Goal: Task Accomplishment & Management: Use online tool/utility

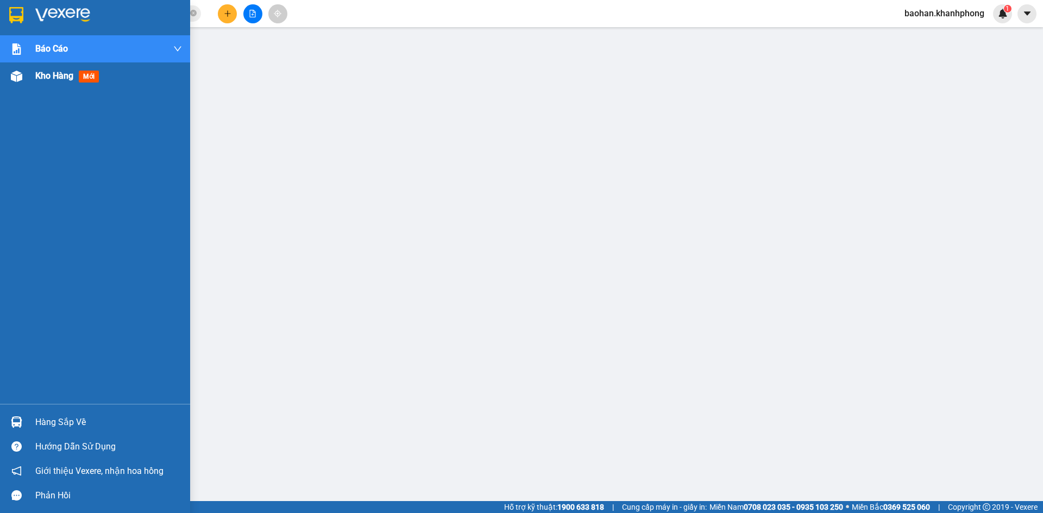
click at [46, 73] on span "Kho hàng" at bounding box center [54, 76] width 38 height 10
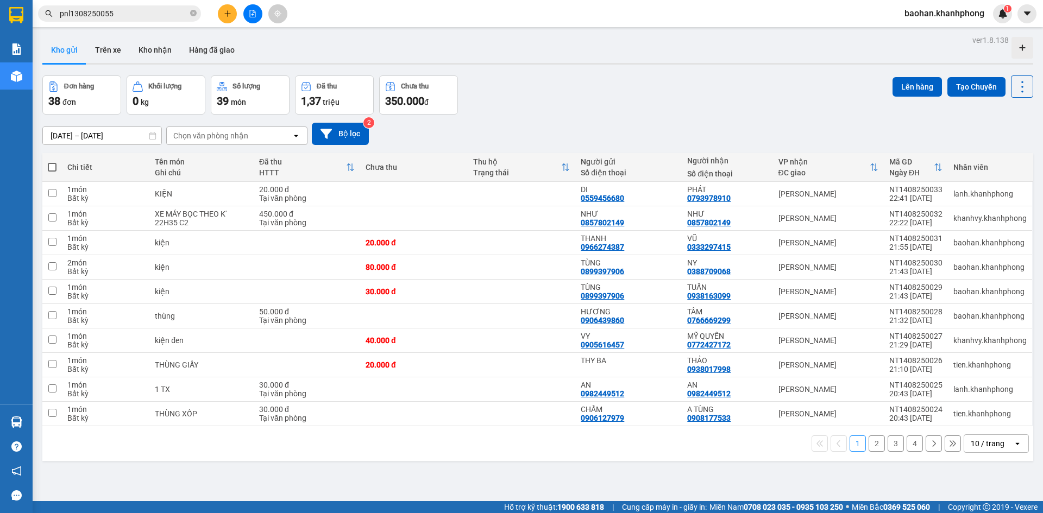
click at [49, 166] on span at bounding box center [52, 167] width 9 height 9
click at [52, 162] on input "checkbox" at bounding box center [52, 162] width 0 height 0
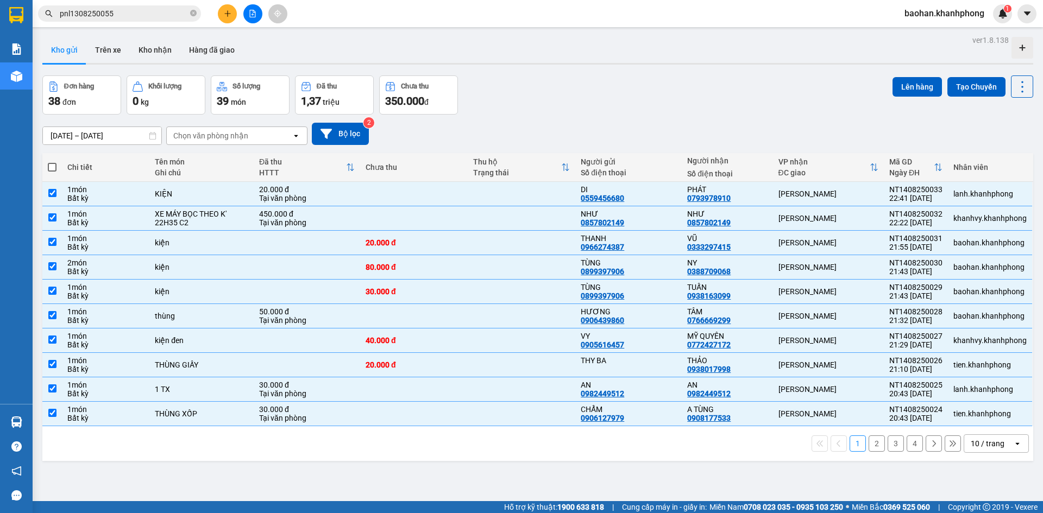
checkbox input "true"
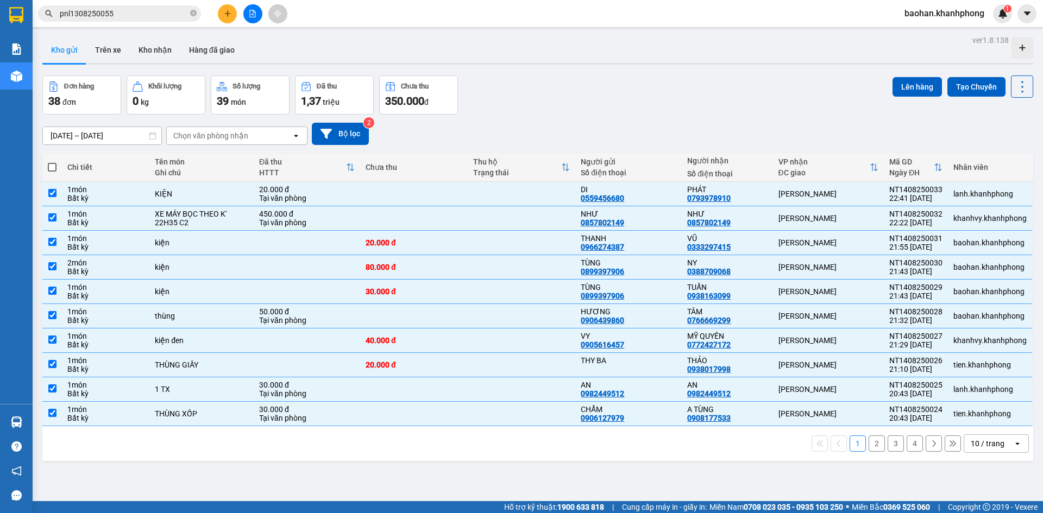
checkbox input "true"
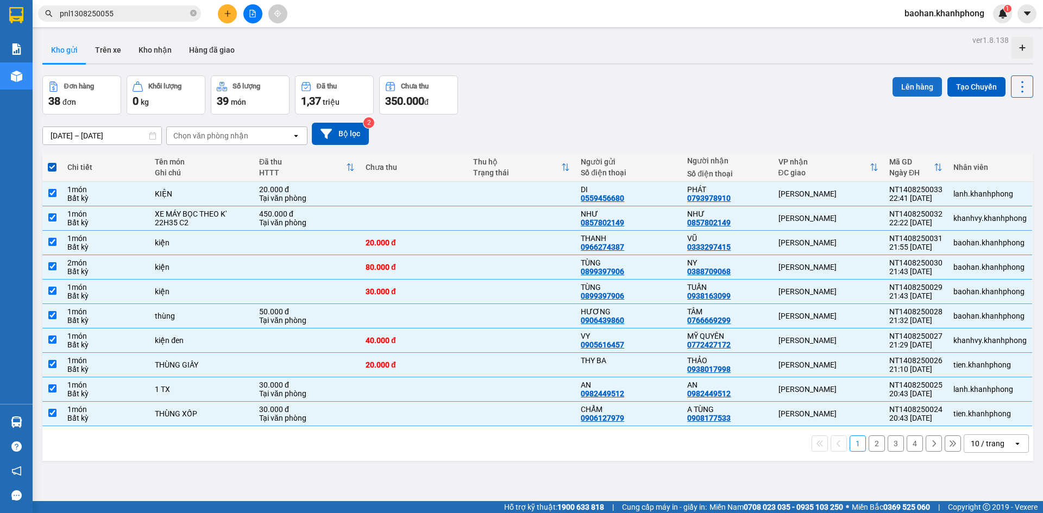
click at [904, 83] on button "Lên hàng" at bounding box center [916, 87] width 49 height 20
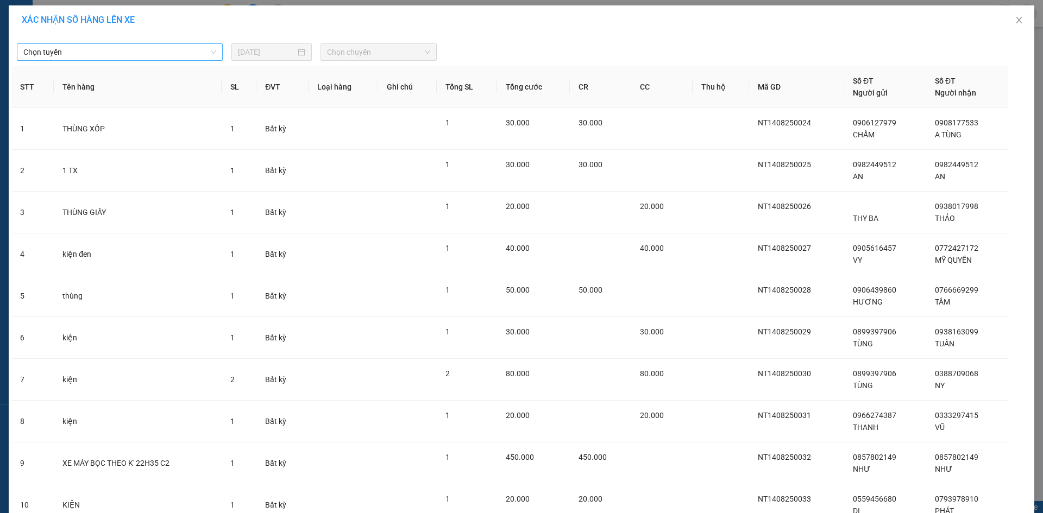
click at [193, 55] on span "Chọn tuyến" at bounding box center [119, 52] width 193 height 16
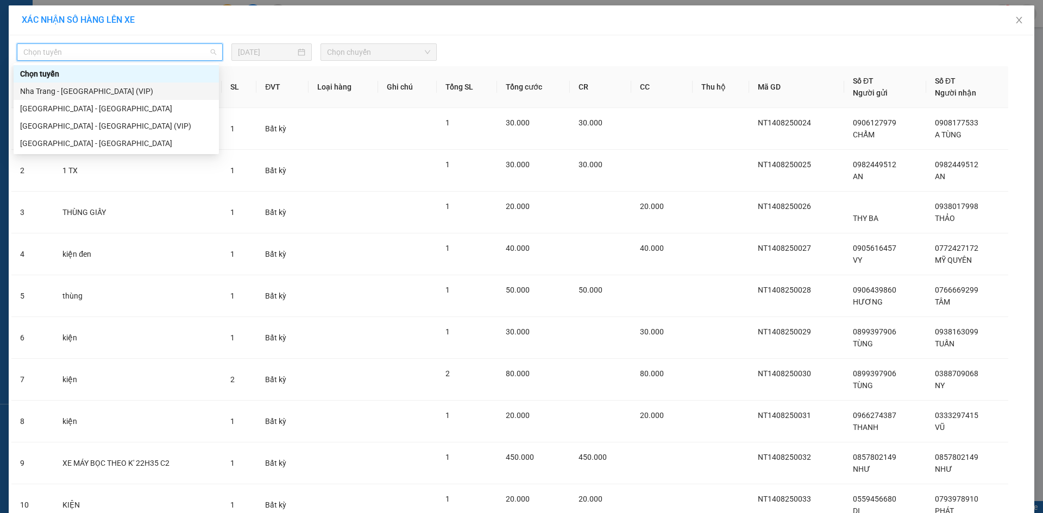
click at [193, 91] on div "Nha Trang - [GEOGRAPHIC_DATA] (VIP)" at bounding box center [116, 91] width 192 height 12
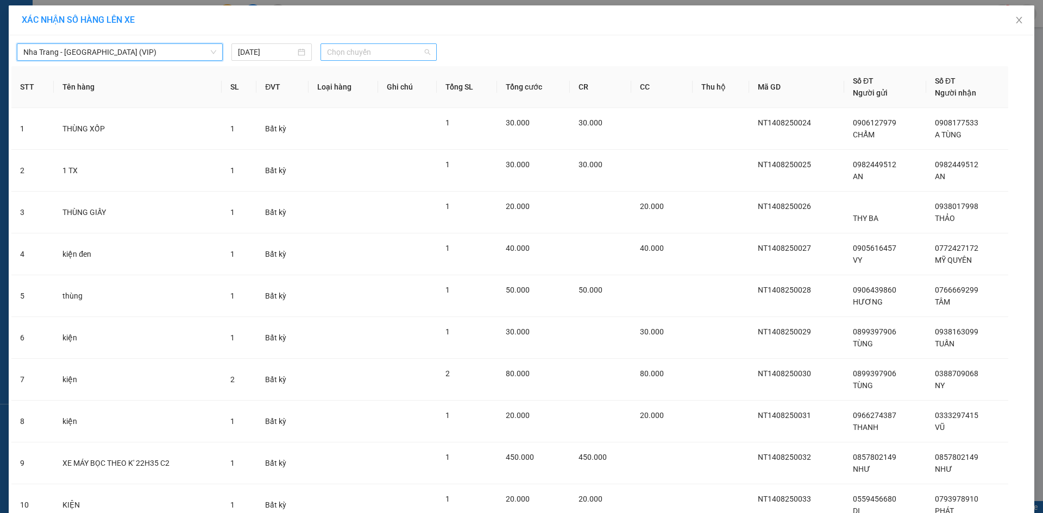
click at [418, 53] on span "Chọn chuyến" at bounding box center [378, 52] width 103 height 16
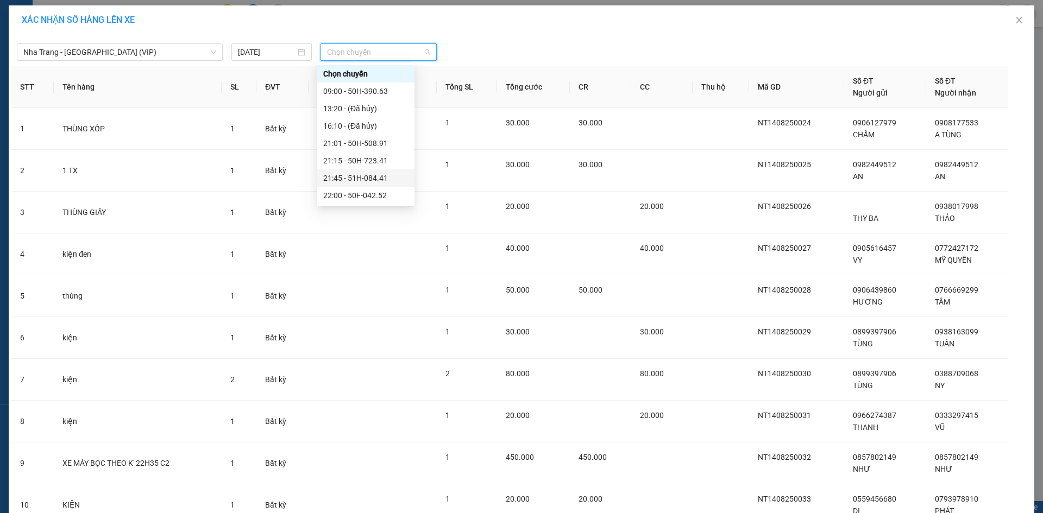
click at [375, 179] on div "21:45 - 51H-084.41" at bounding box center [365, 178] width 85 height 12
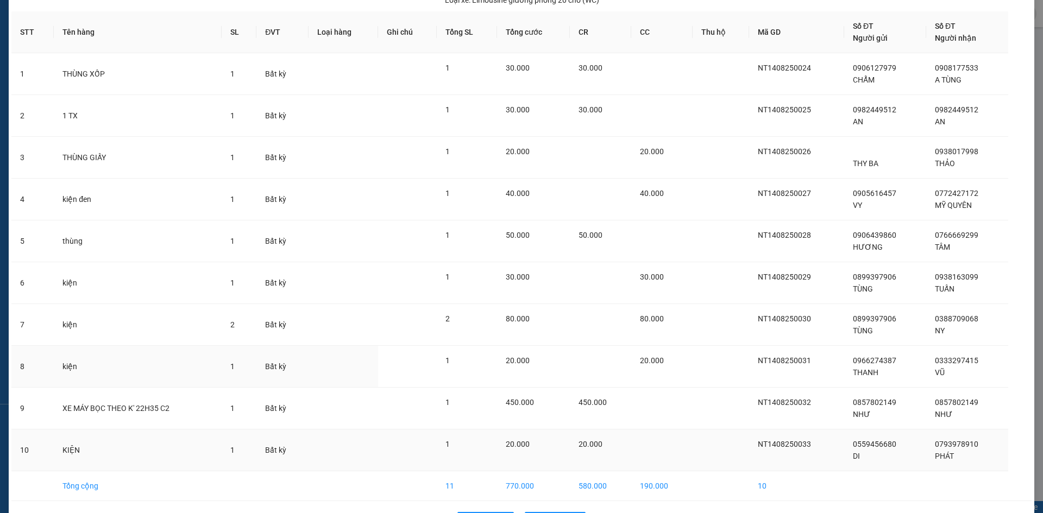
scroll to position [116, 0]
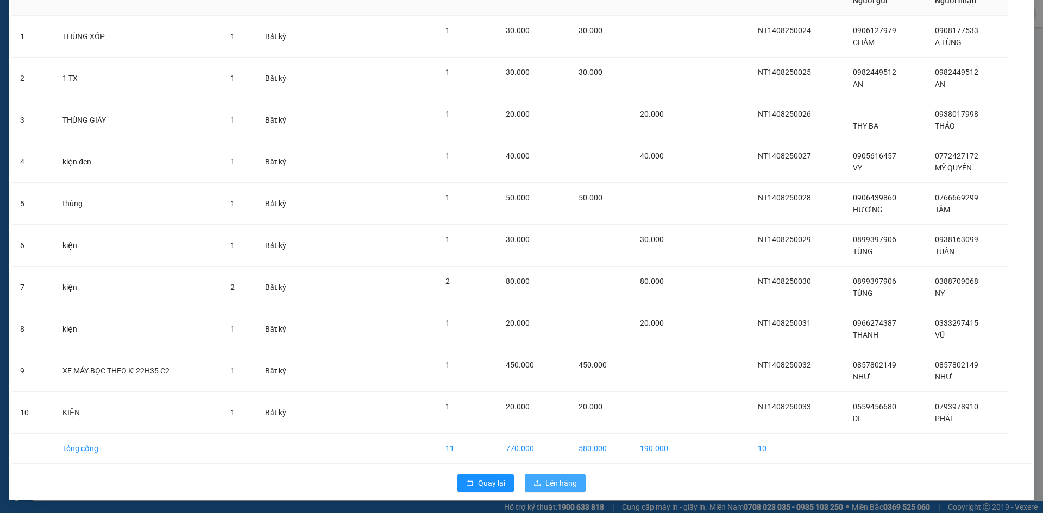
click at [529, 479] on button "Lên hàng" at bounding box center [555, 483] width 61 height 17
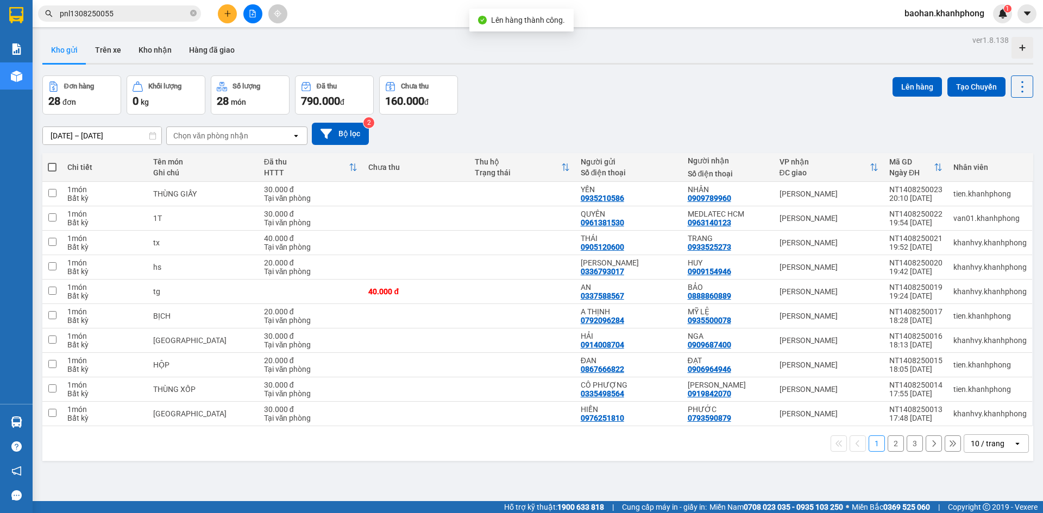
click at [54, 163] on span at bounding box center [52, 167] width 9 height 9
click at [52, 162] on input "checkbox" at bounding box center [52, 162] width 0 height 0
checkbox input "true"
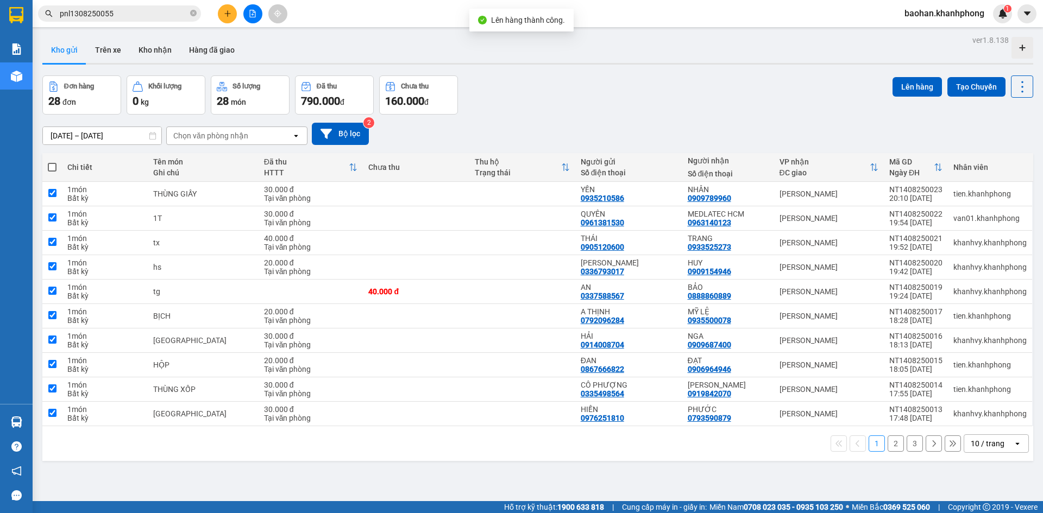
checkbox input "true"
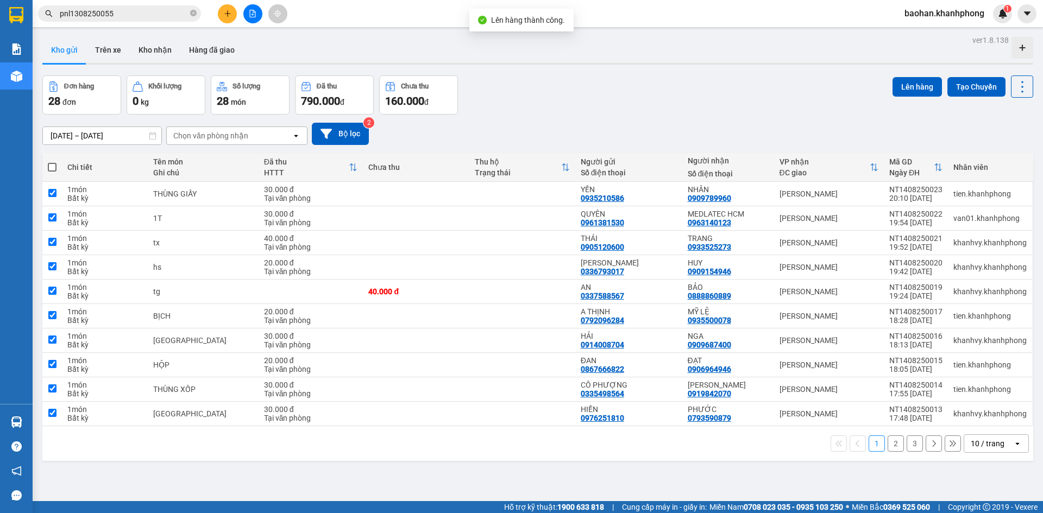
checkbox input "true"
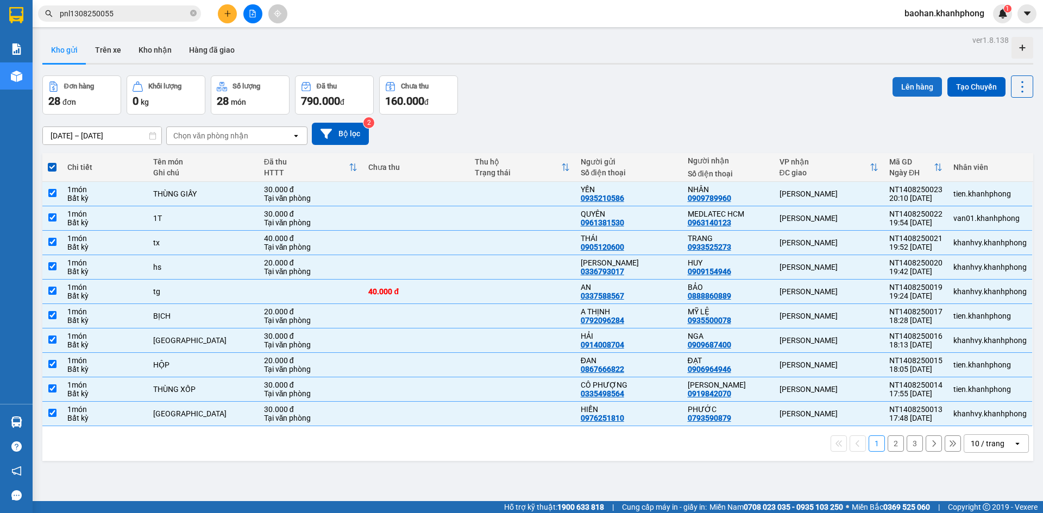
click at [894, 90] on button "Lên hàng" at bounding box center [916, 87] width 49 height 20
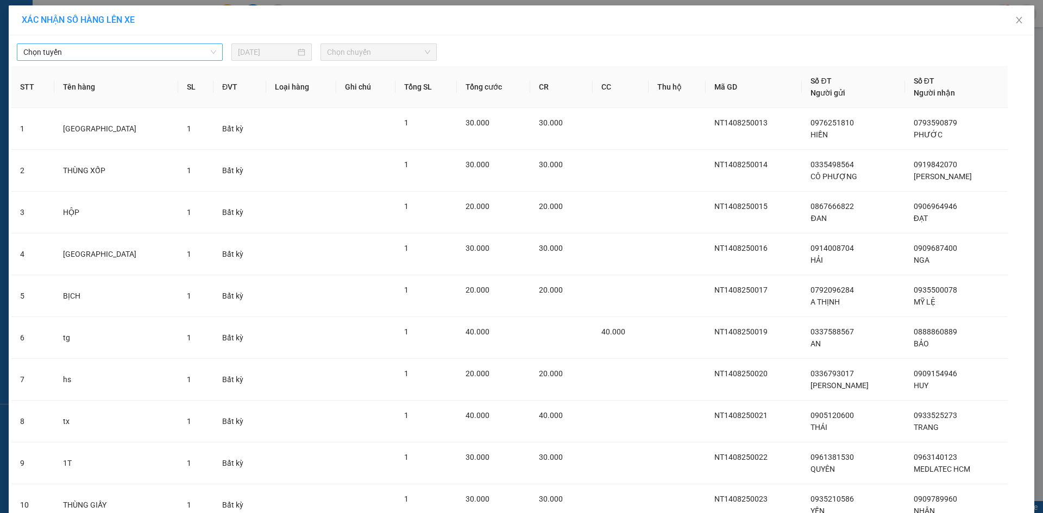
click at [157, 59] on span "Chọn tuyến" at bounding box center [119, 52] width 193 height 16
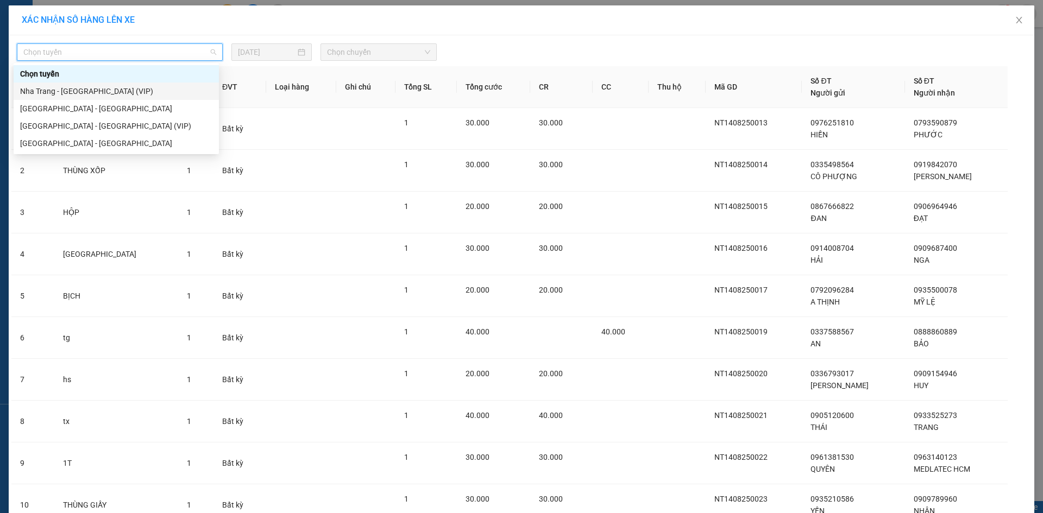
click at [150, 92] on div "Nha Trang - [GEOGRAPHIC_DATA] (VIP)" at bounding box center [116, 91] width 192 height 12
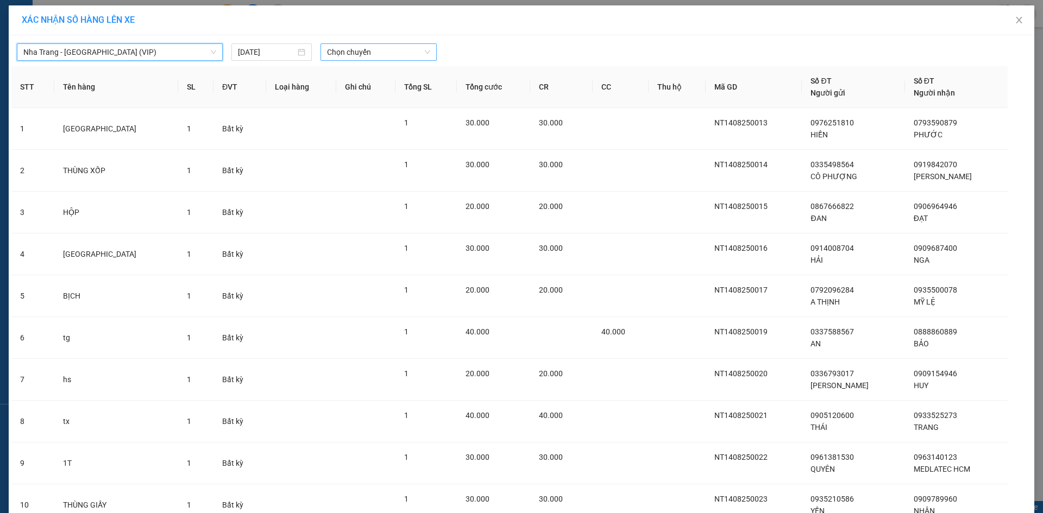
click at [378, 52] on span "Chọn chuyến" at bounding box center [378, 52] width 103 height 16
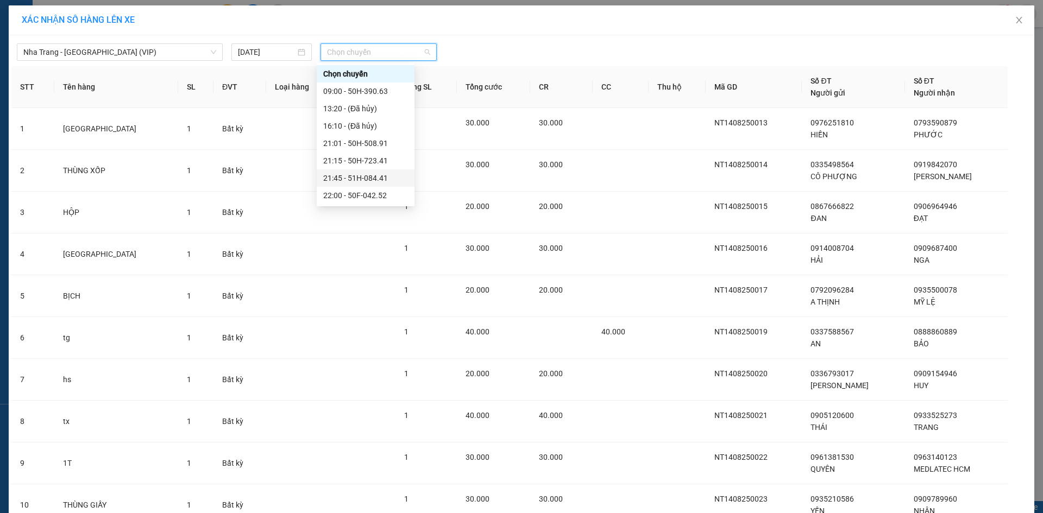
click at [364, 179] on div "21:45 - 51H-084.41" at bounding box center [365, 178] width 85 height 12
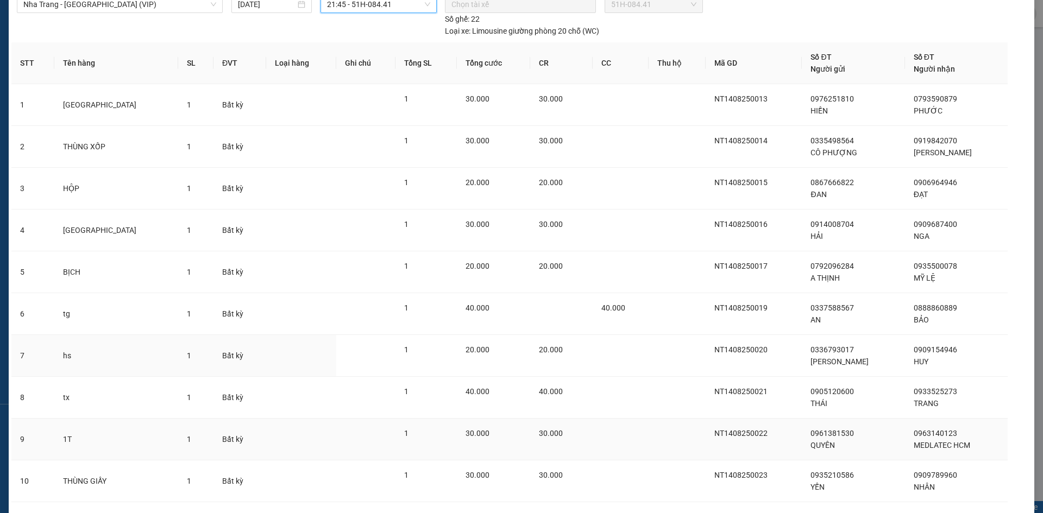
scroll to position [116, 0]
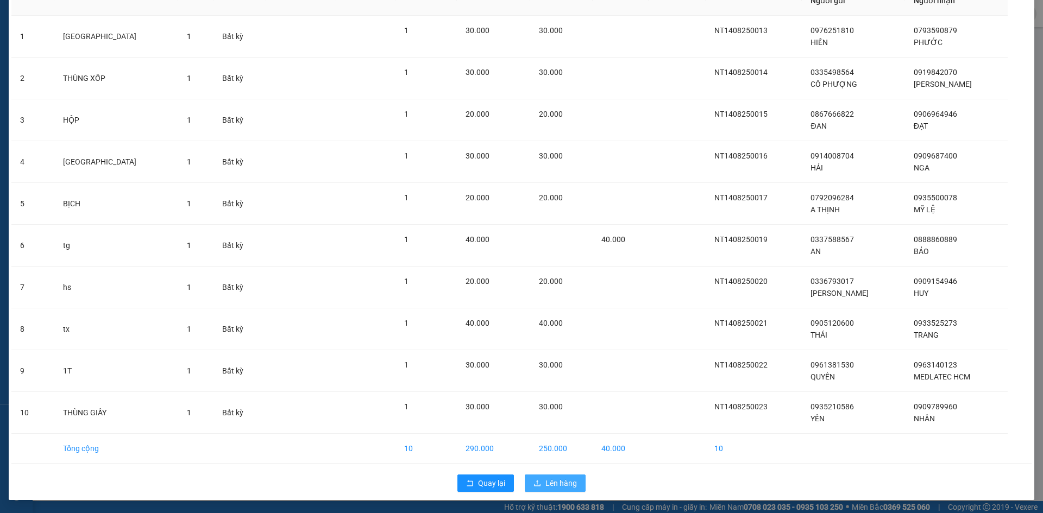
click at [555, 482] on span "Lên hàng" at bounding box center [560, 483] width 31 height 12
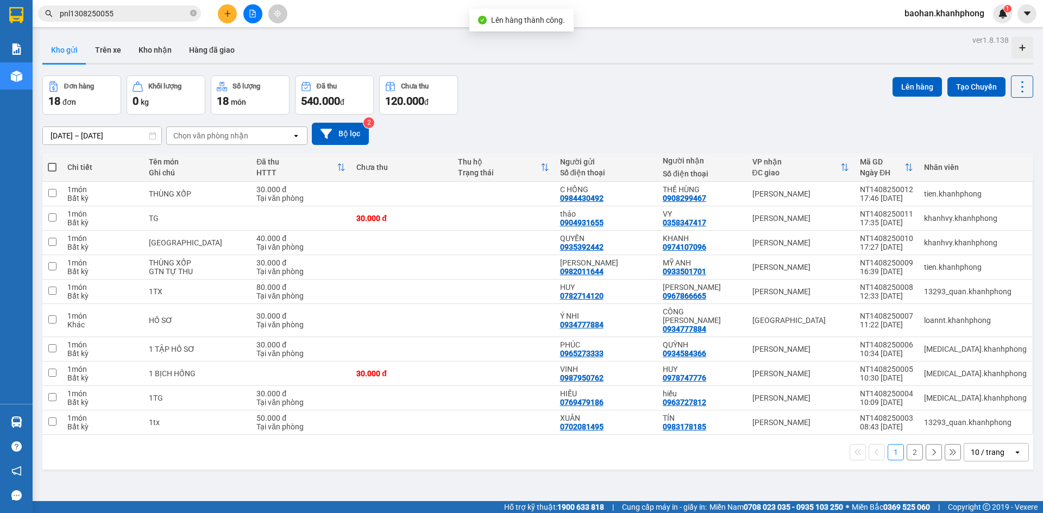
click at [52, 169] on span at bounding box center [52, 167] width 9 height 9
click at [52, 162] on input "checkbox" at bounding box center [52, 162] width 0 height 0
checkbox input "true"
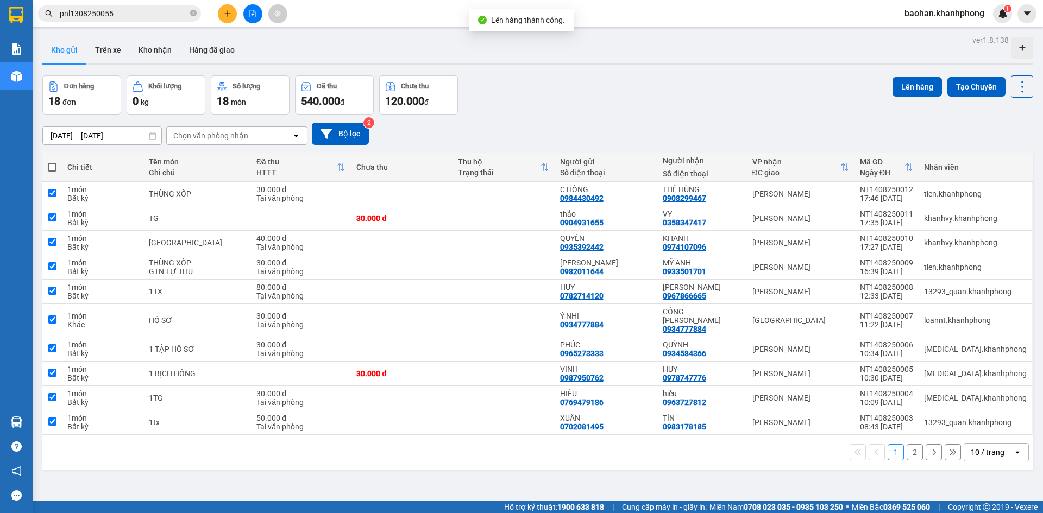
checkbox input "true"
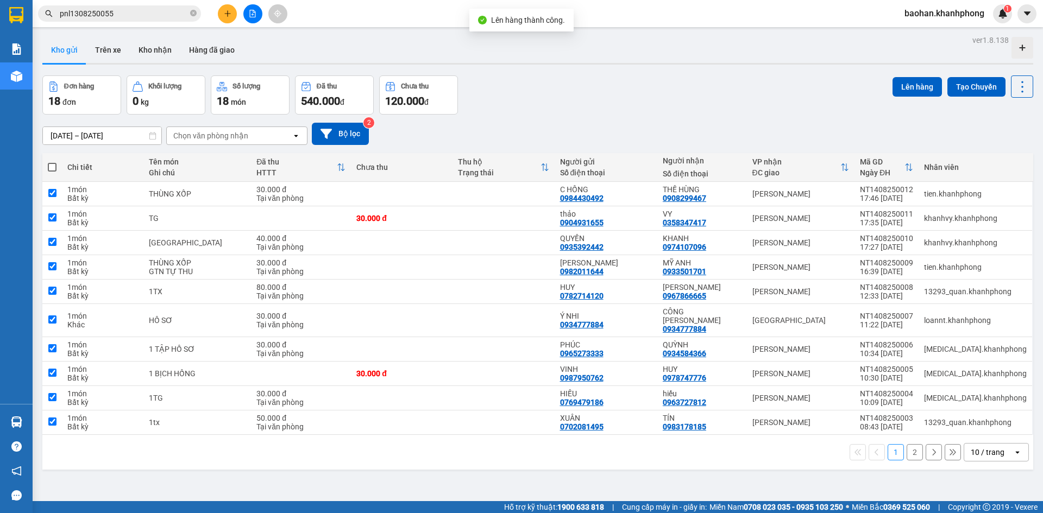
checkbox input "true"
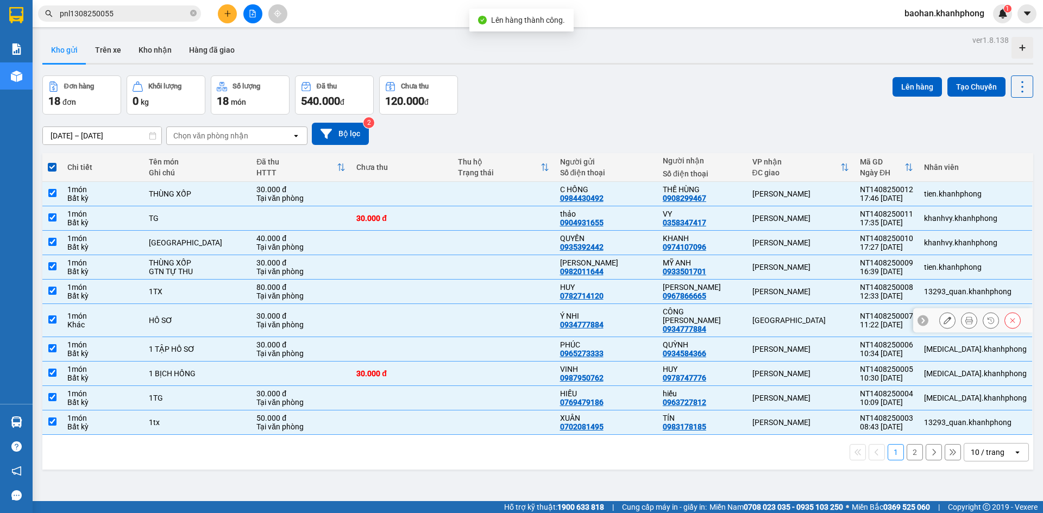
click at [792, 316] on div "[GEOGRAPHIC_DATA]" at bounding box center [800, 320] width 97 height 9
checkbox input "false"
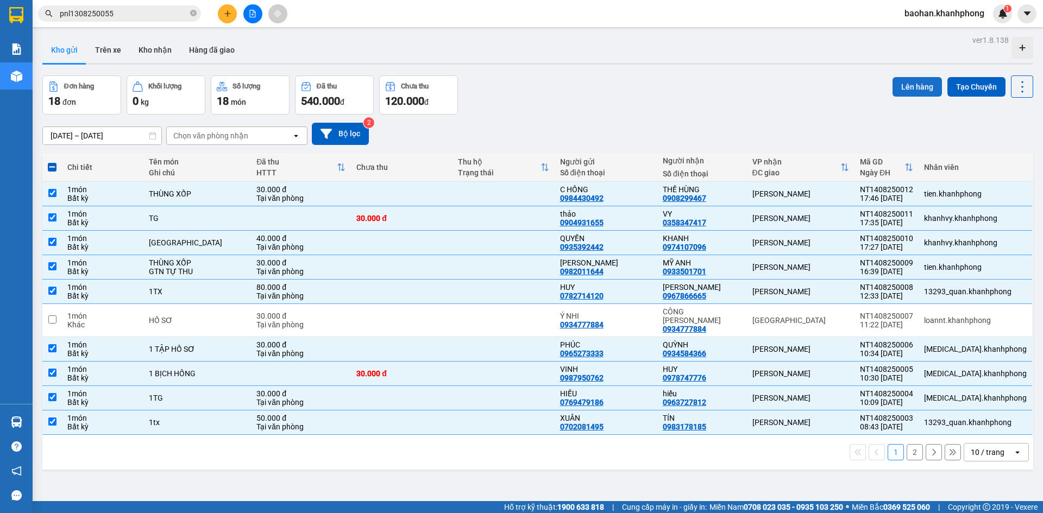
click at [904, 78] on button "Lên hàng" at bounding box center [916, 87] width 49 height 20
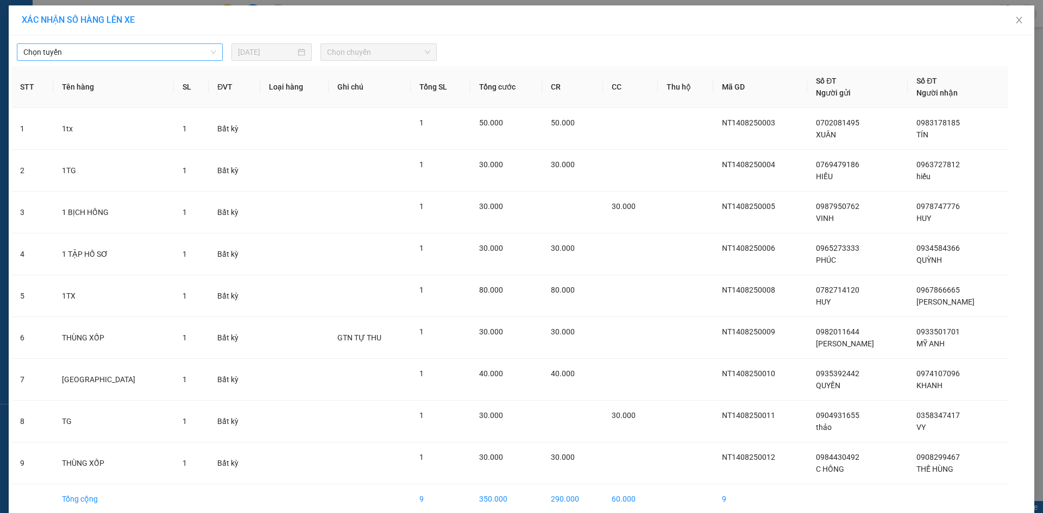
click at [198, 57] on span "Chọn tuyến" at bounding box center [119, 52] width 193 height 16
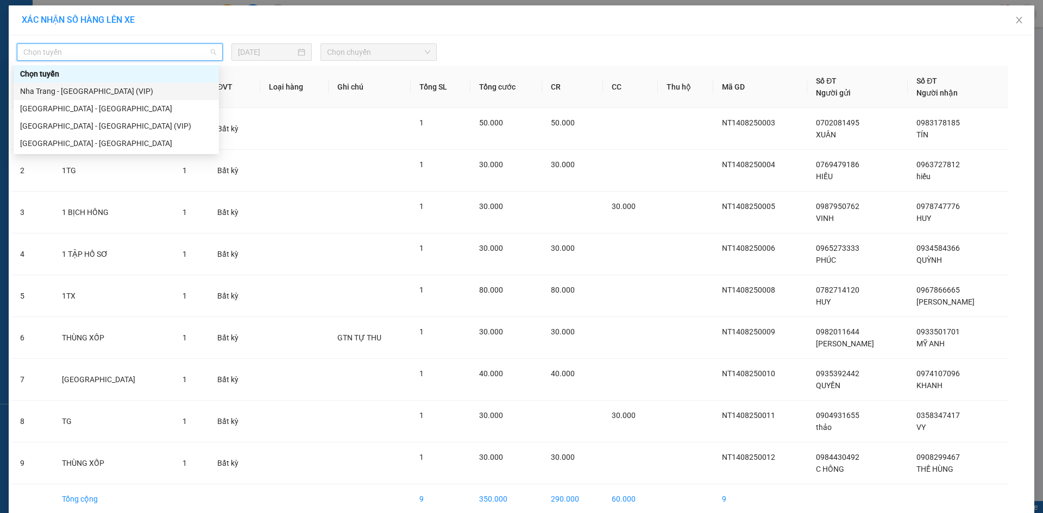
click at [197, 91] on div "Nha Trang - [GEOGRAPHIC_DATA] (VIP)" at bounding box center [116, 91] width 192 height 12
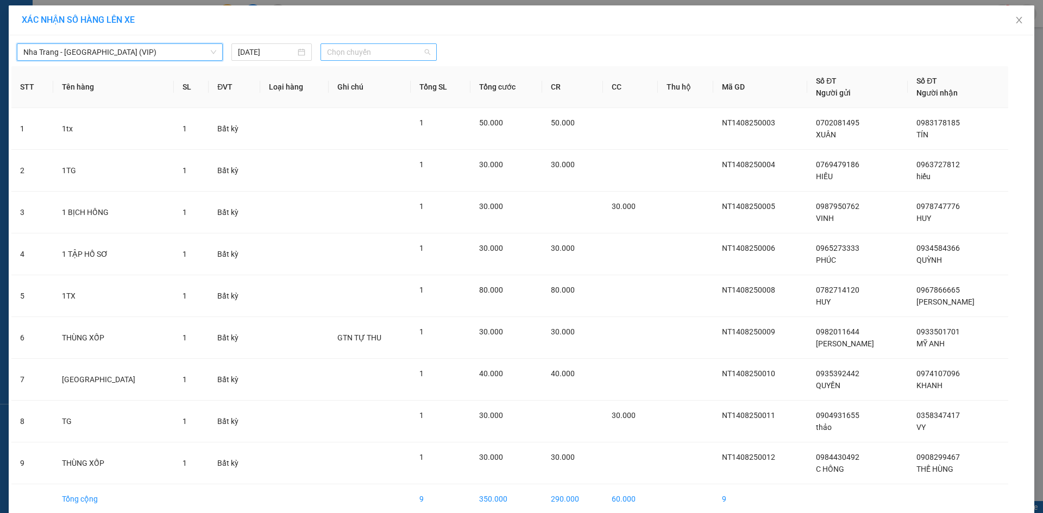
click at [375, 58] on span "Chọn chuyến" at bounding box center [378, 52] width 103 height 16
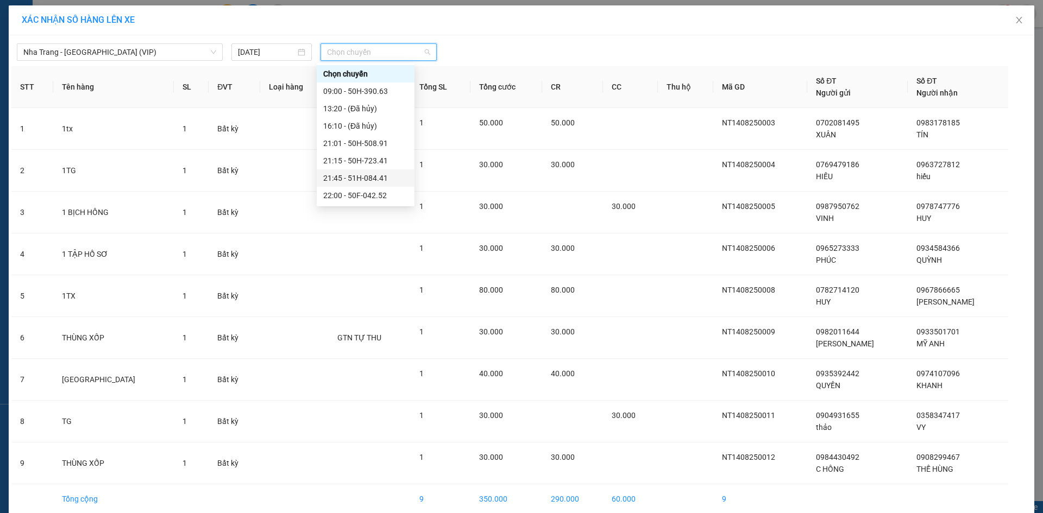
click at [369, 182] on div "21:45 - 51H-084.41" at bounding box center [365, 178] width 85 height 12
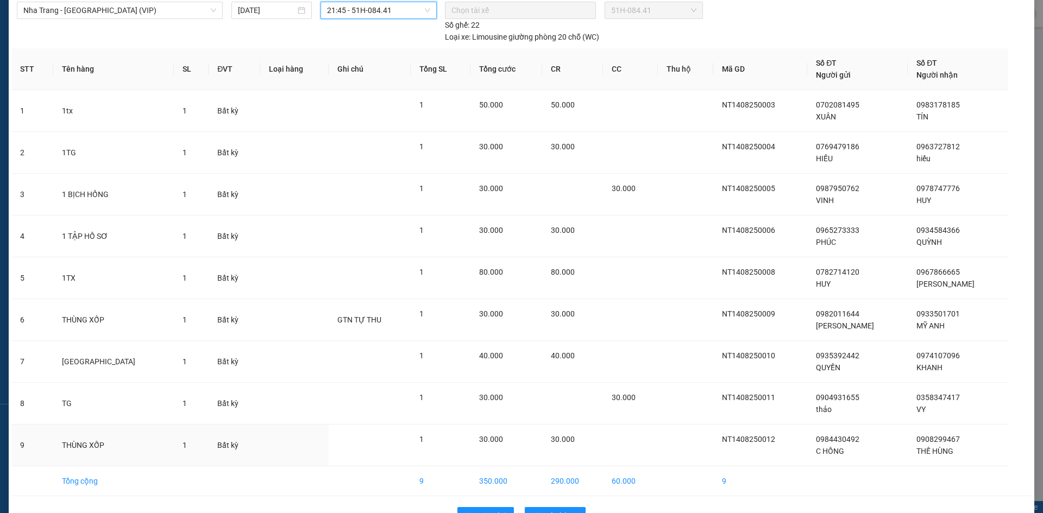
scroll to position [74, 0]
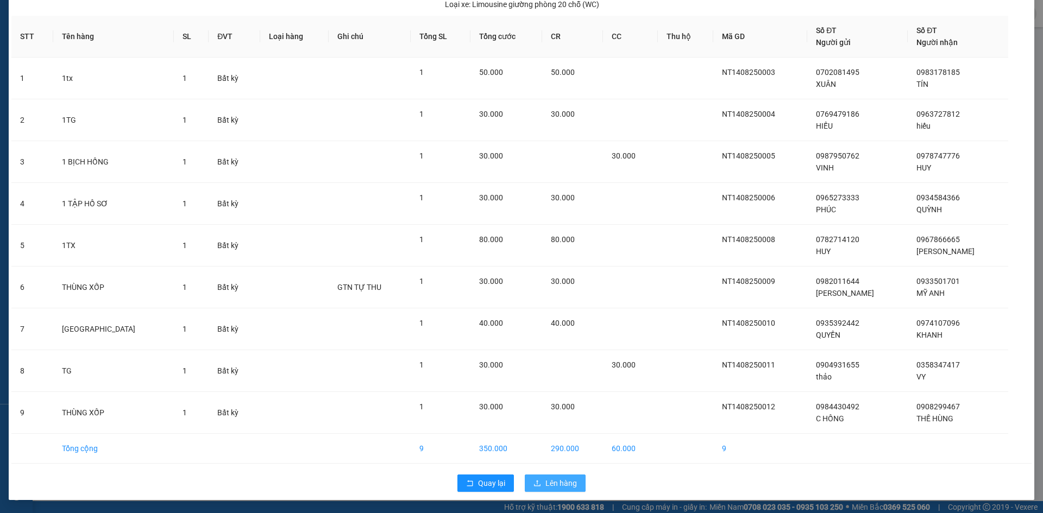
click at [551, 485] on span "Lên hàng" at bounding box center [560, 483] width 31 height 12
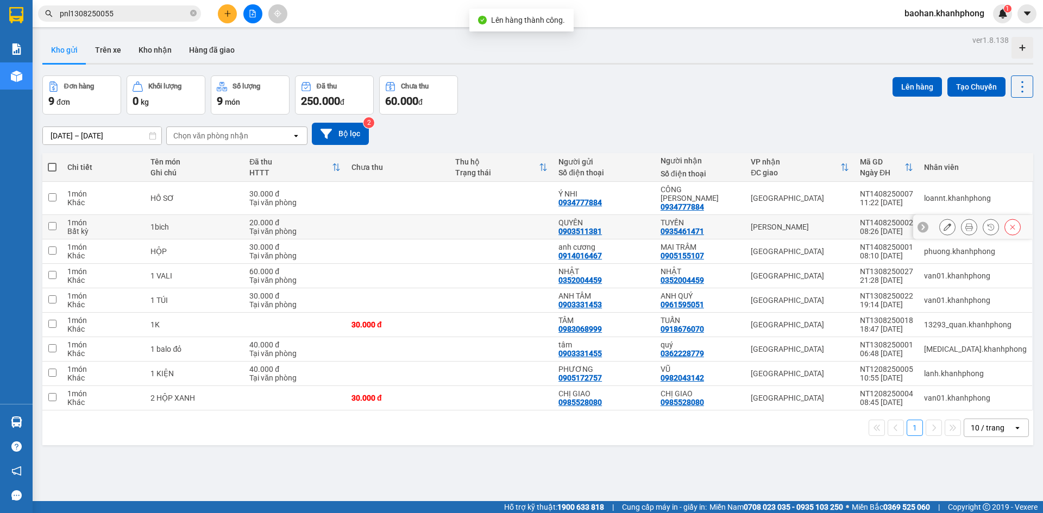
click at [740, 222] on div "TUYỀN 0935461471" at bounding box center [700, 226] width 80 height 17
checkbox input "true"
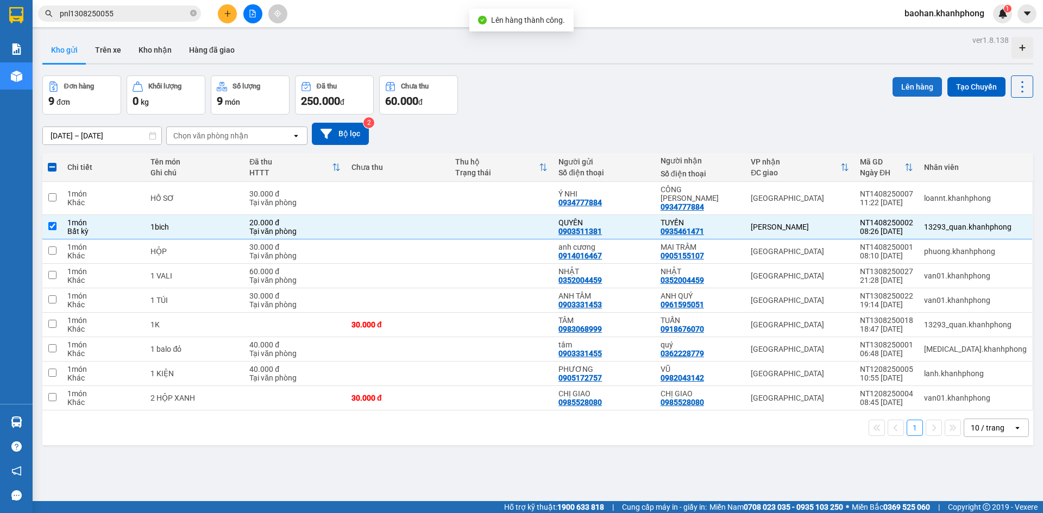
click at [922, 82] on button "Lên hàng" at bounding box center [916, 87] width 49 height 20
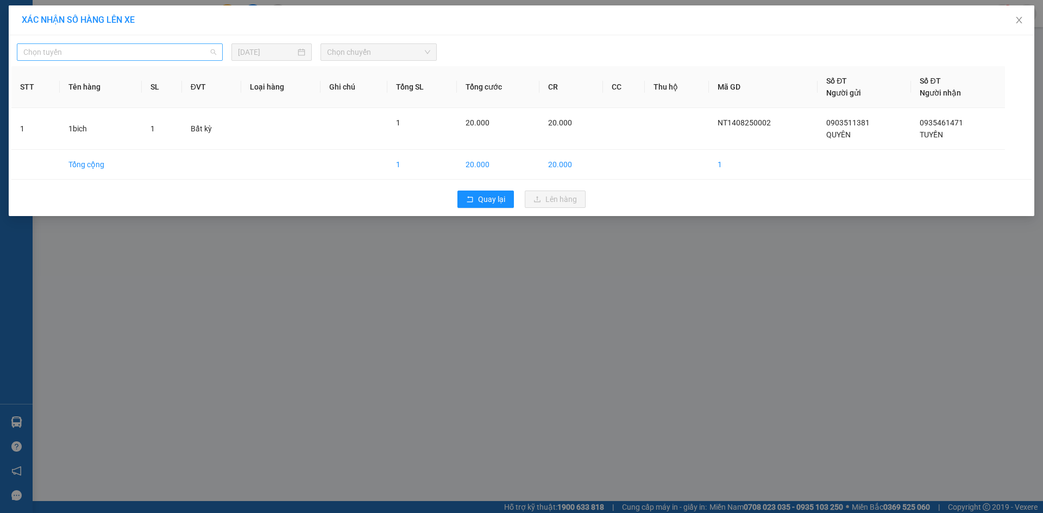
click at [210, 54] on span "Chọn tuyến" at bounding box center [119, 52] width 193 height 16
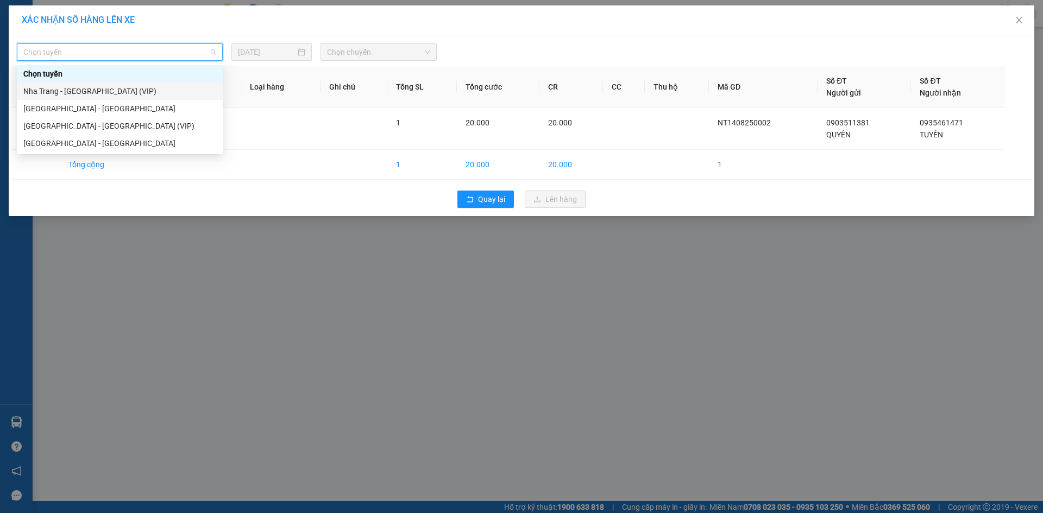
click at [209, 91] on div "Nha Trang - [GEOGRAPHIC_DATA] (VIP)" at bounding box center [119, 91] width 193 height 12
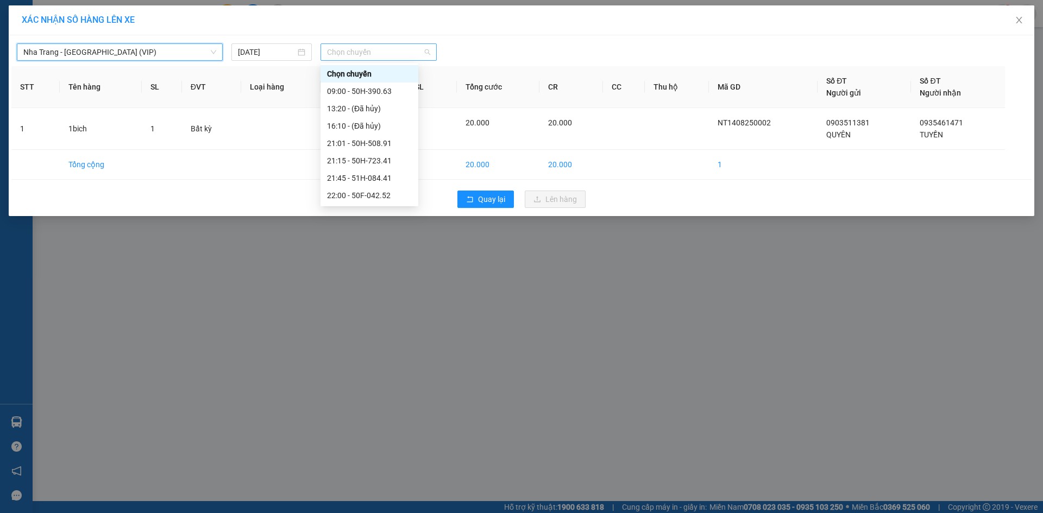
click at [390, 52] on span "Chọn chuyến" at bounding box center [378, 52] width 103 height 16
click at [371, 181] on div "21:45 - 51H-084.41" at bounding box center [369, 178] width 85 height 12
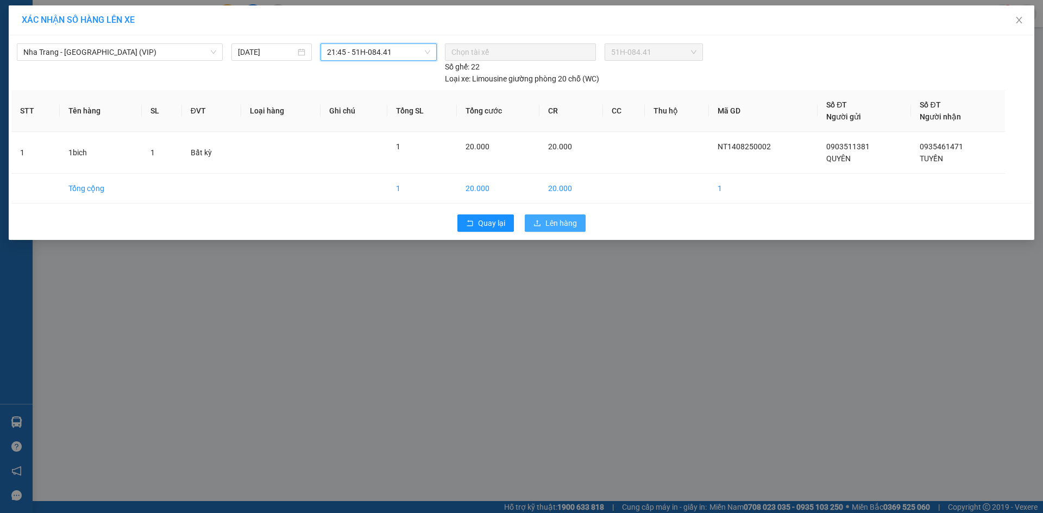
click at [548, 222] on span "Lên hàng" at bounding box center [560, 223] width 31 height 12
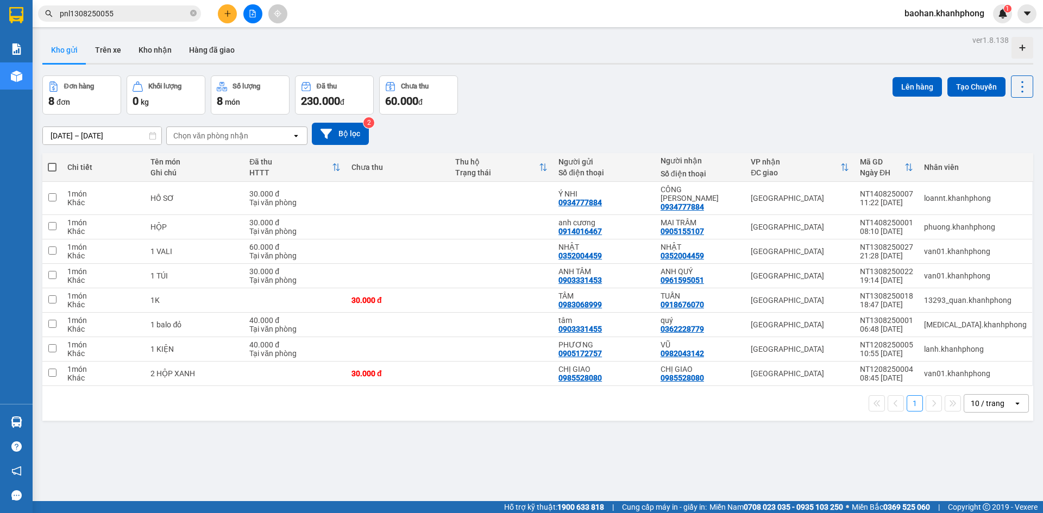
click at [974, 15] on span "baohan.khanhphong" at bounding box center [944, 14] width 97 height 14
click at [966, 36] on span "Đăng xuất" at bounding box center [948, 34] width 75 height 12
